Goal: Find specific page/section: Find specific page/section

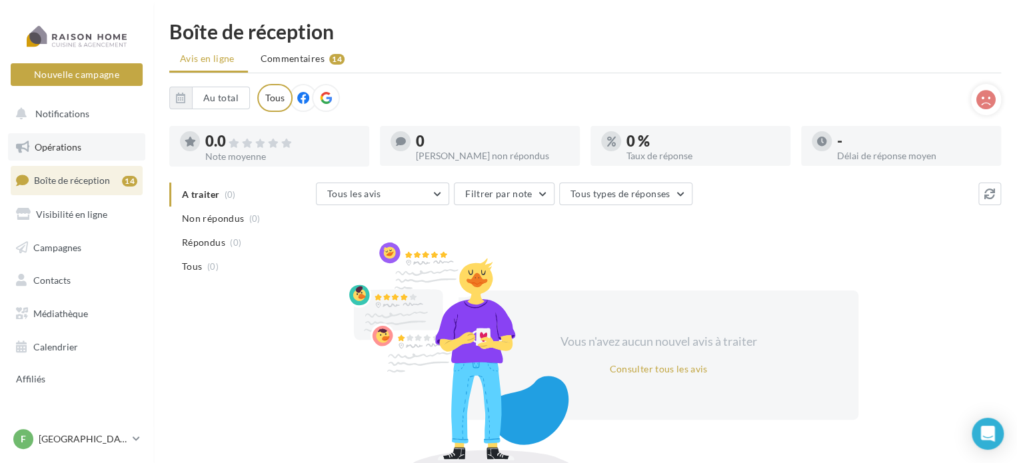
click at [74, 137] on link "Opérations" at bounding box center [76, 147] width 137 height 28
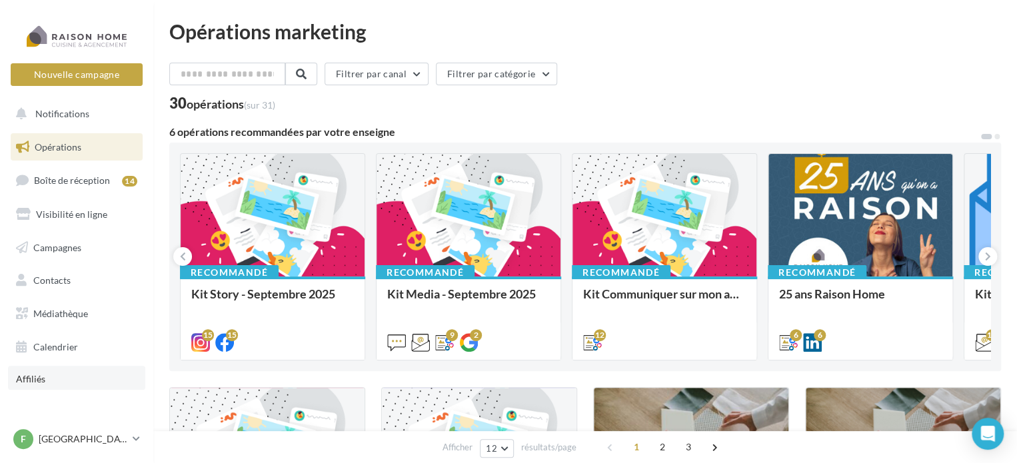
click at [66, 380] on link "Affiliés" at bounding box center [76, 378] width 137 height 24
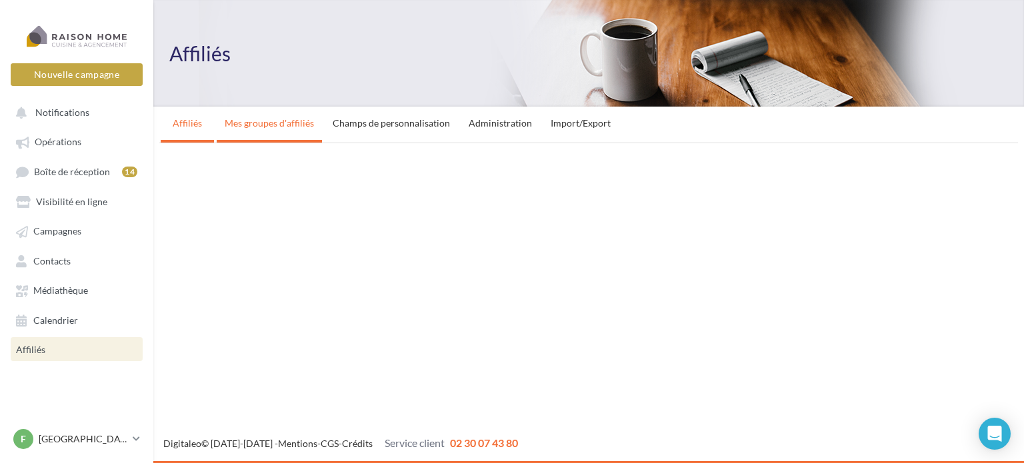
click at [291, 122] on link "Mes groupes d'affiliés" at bounding box center [269, 123] width 105 height 33
click at [269, 130] on link "Mes groupes d'affiliés" at bounding box center [269, 123] width 105 height 33
click at [51, 443] on p "[GEOGRAPHIC_DATA]" at bounding box center [83, 439] width 89 height 13
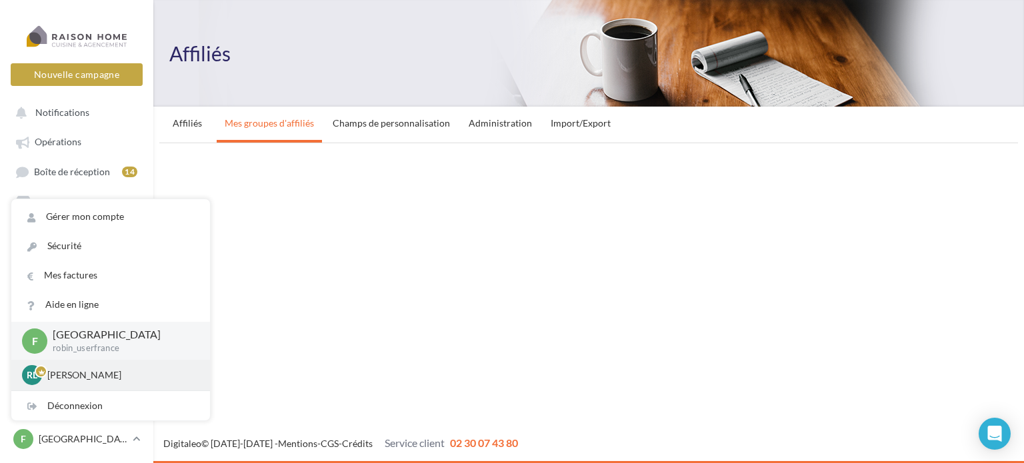
click at [82, 382] on p "Robin LEDUDY" at bounding box center [120, 375] width 147 height 13
